Goal: Task Accomplishment & Management: Use online tool/utility

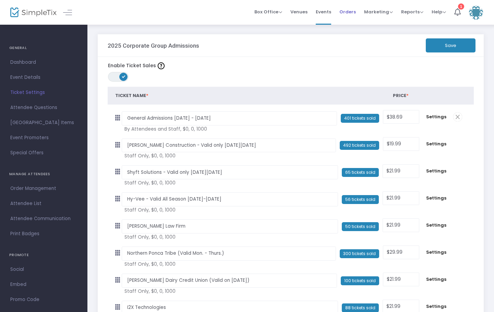
click at [347, 12] on span "Orders" at bounding box center [347, 11] width 16 height 17
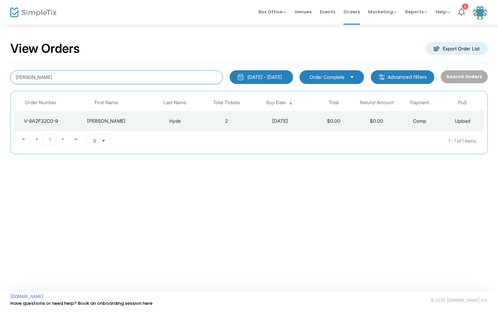
drag, startPoint x: 43, startPoint y: 77, endPoint x: -30, endPoint y: 77, distance: 73.7
click at [0, 77] on html "Processing... please wait Box Office Sell Tickets Bookings Sell Season Pass Ven…" at bounding box center [249, 156] width 498 height 312
type input "Heather Strah"
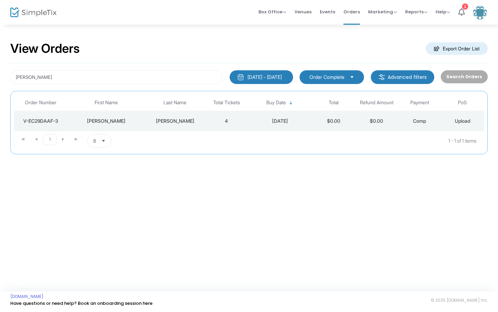
click at [50, 120] on div "V-EC29DAAF-3" at bounding box center [41, 121] width 50 height 7
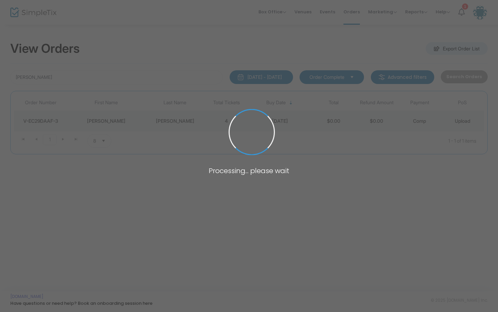
click at [50, 120] on span at bounding box center [249, 156] width 498 height 312
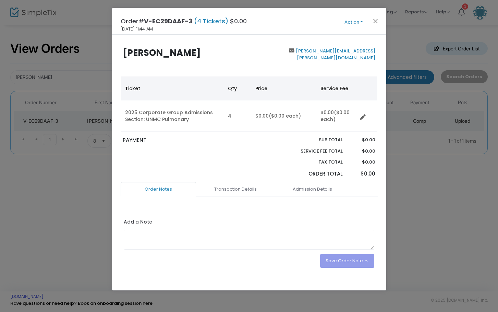
click at [362, 22] on button "Action" at bounding box center [353, 22] width 41 height 8
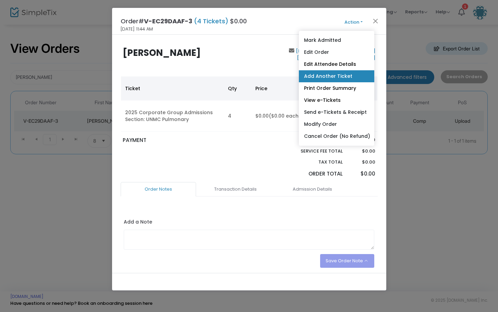
click at [335, 75] on link "Add Another Ticket" at bounding box center [336, 76] width 75 height 12
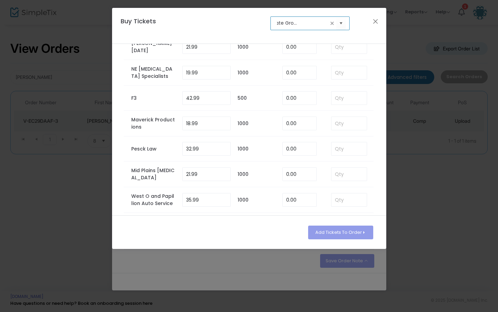
scroll to position [651, 0]
